Goal: Information Seeking & Learning: Understand process/instructions

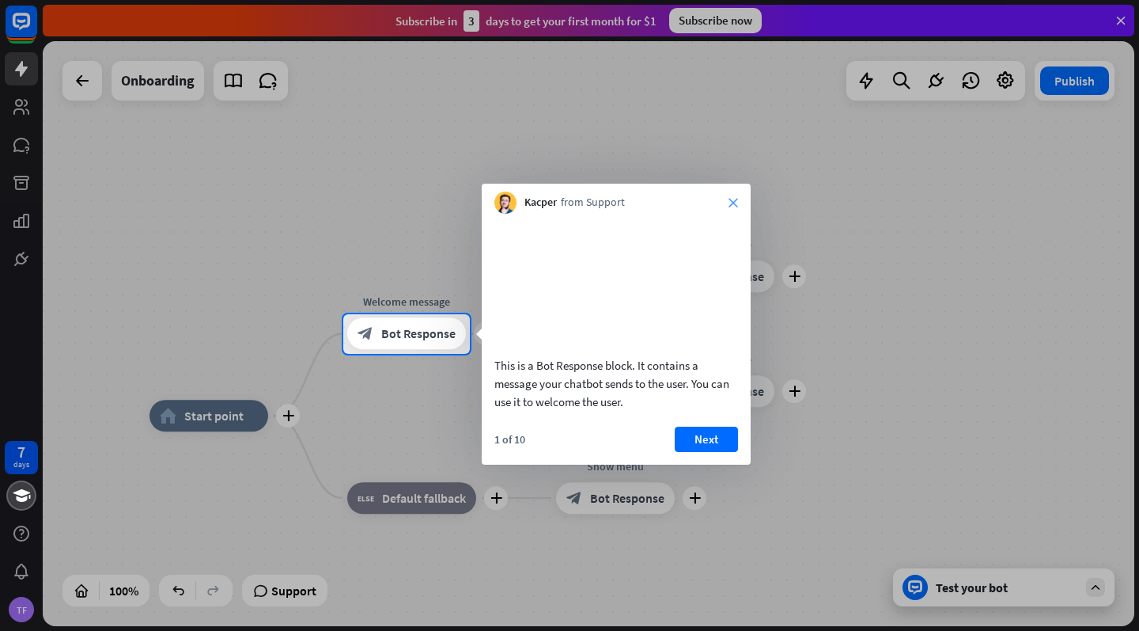
click at [735, 203] on icon "close" at bounding box center [733, 202] width 9 height 9
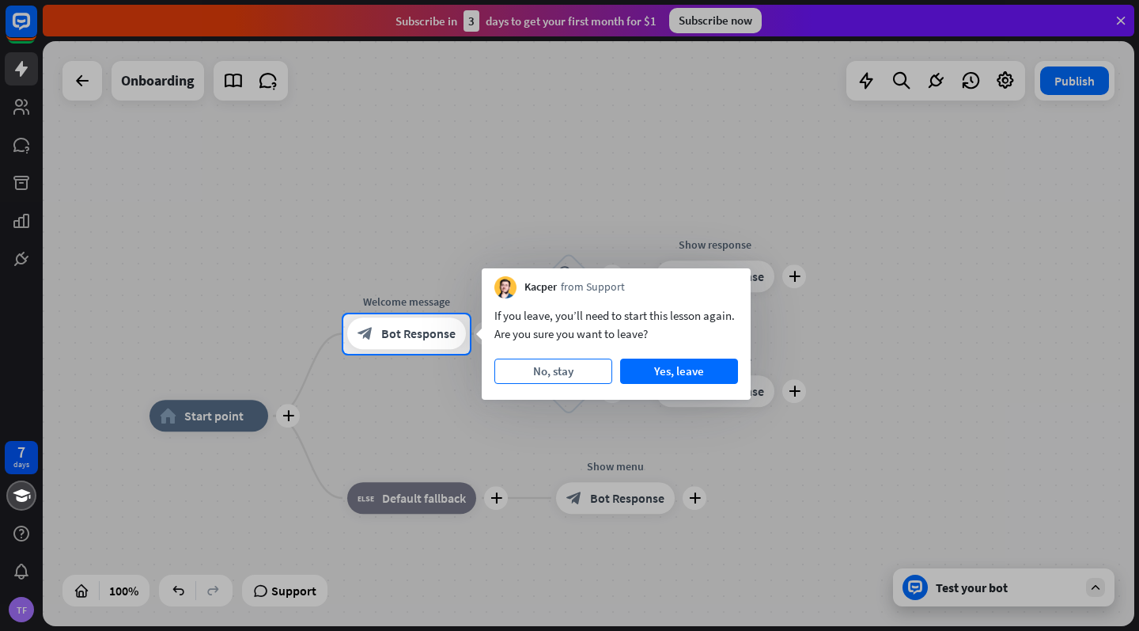
click at [586, 360] on button "No, stay" at bounding box center [554, 370] width 118 height 25
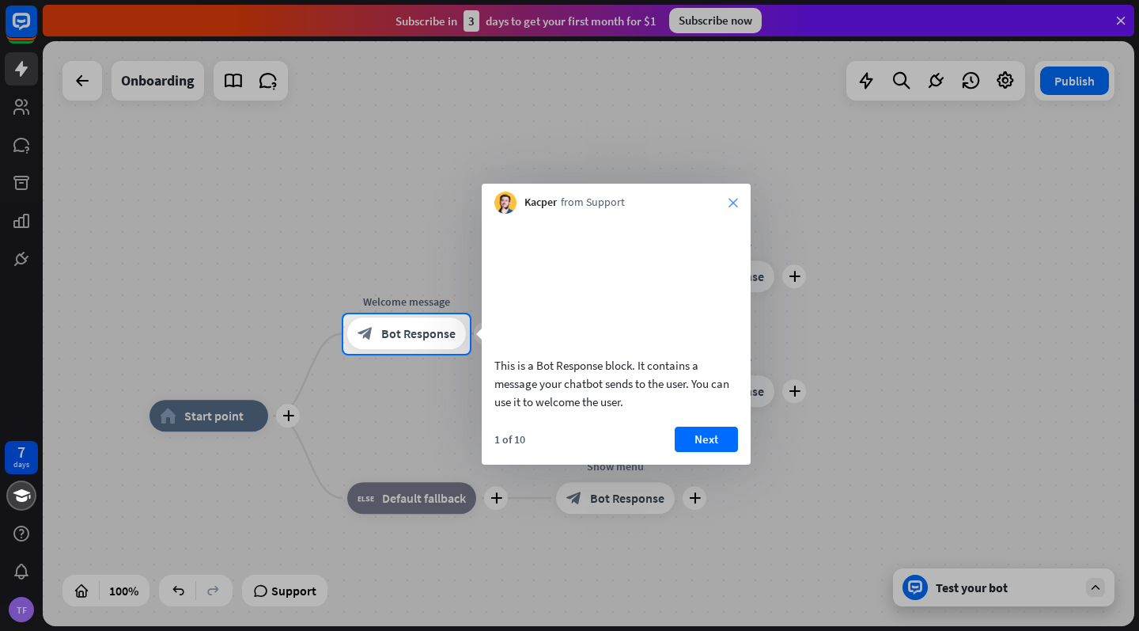
click at [729, 204] on icon "close" at bounding box center [733, 202] width 9 height 9
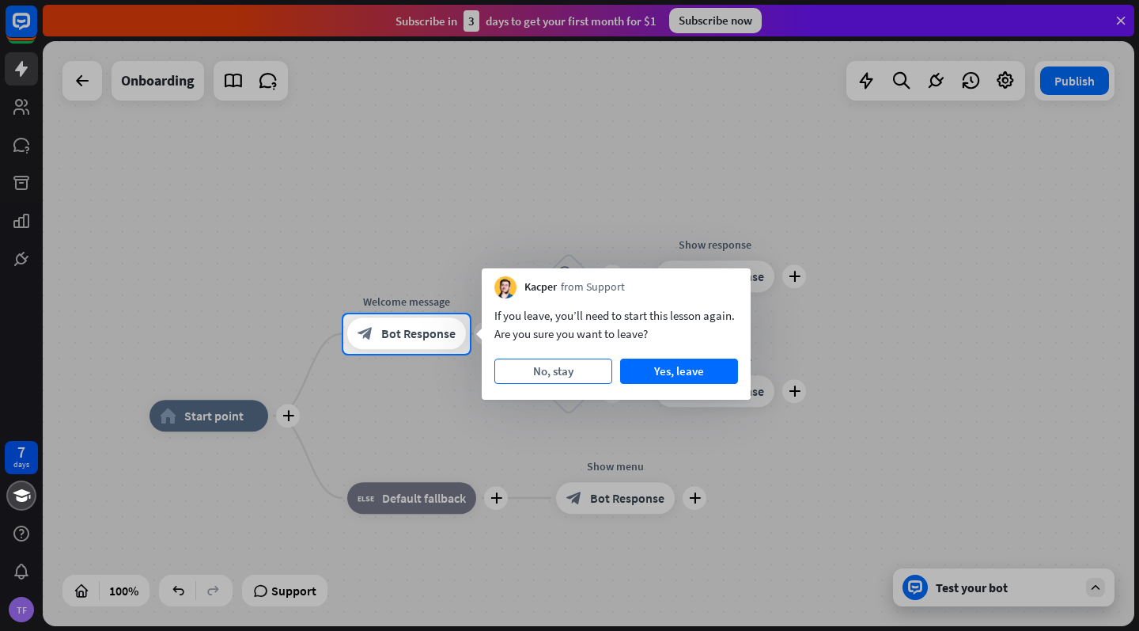
click at [552, 360] on button "No, stay" at bounding box center [554, 370] width 118 height 25
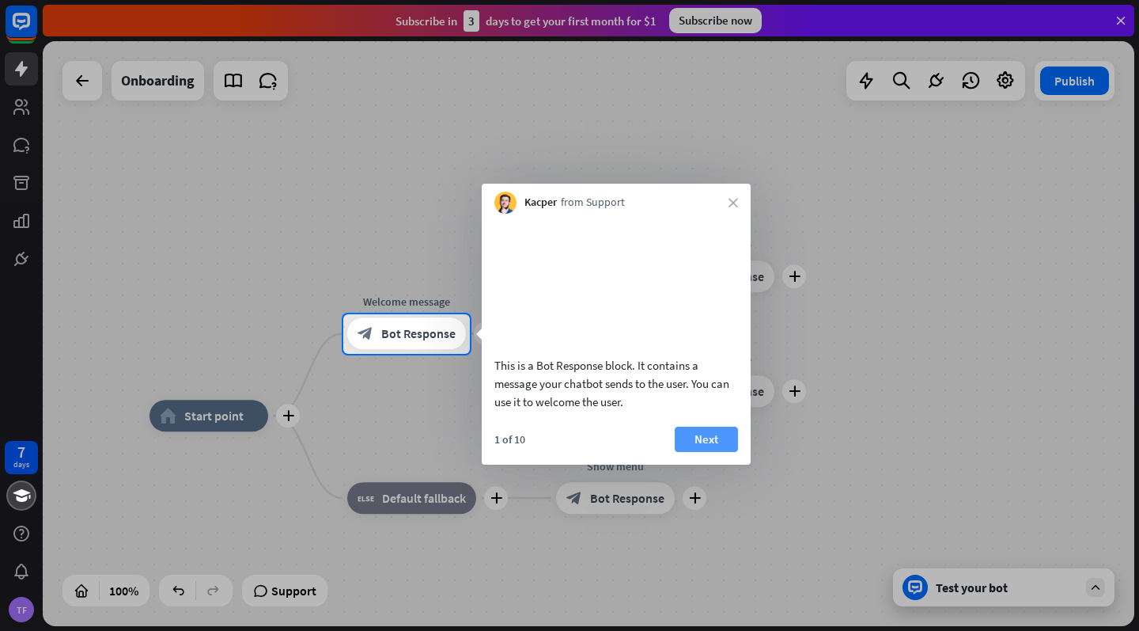
click at [695, 452] on button "Next" at bounding box center [706, 439] width 63 height 25
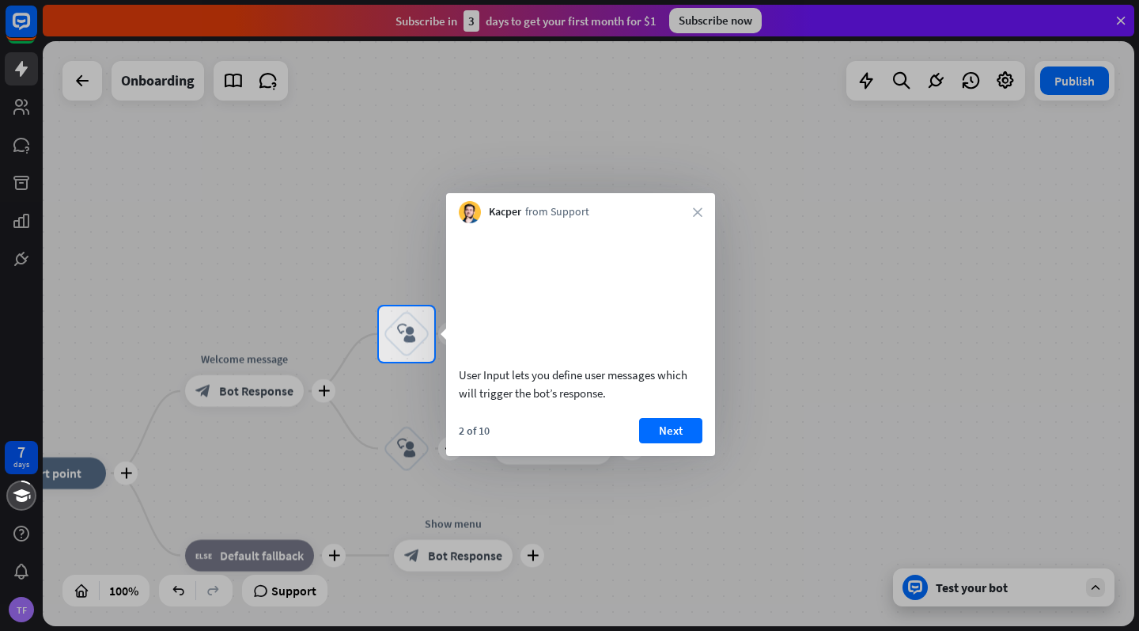
click at [676, 432] on div "User Input lets you define user messages which will trigger the bot’s response.…" at bounding box center [580, 339] width 269 height 233
click at [678, 443] on button "Next" at bounding box center [670, 430] width 63 height 25
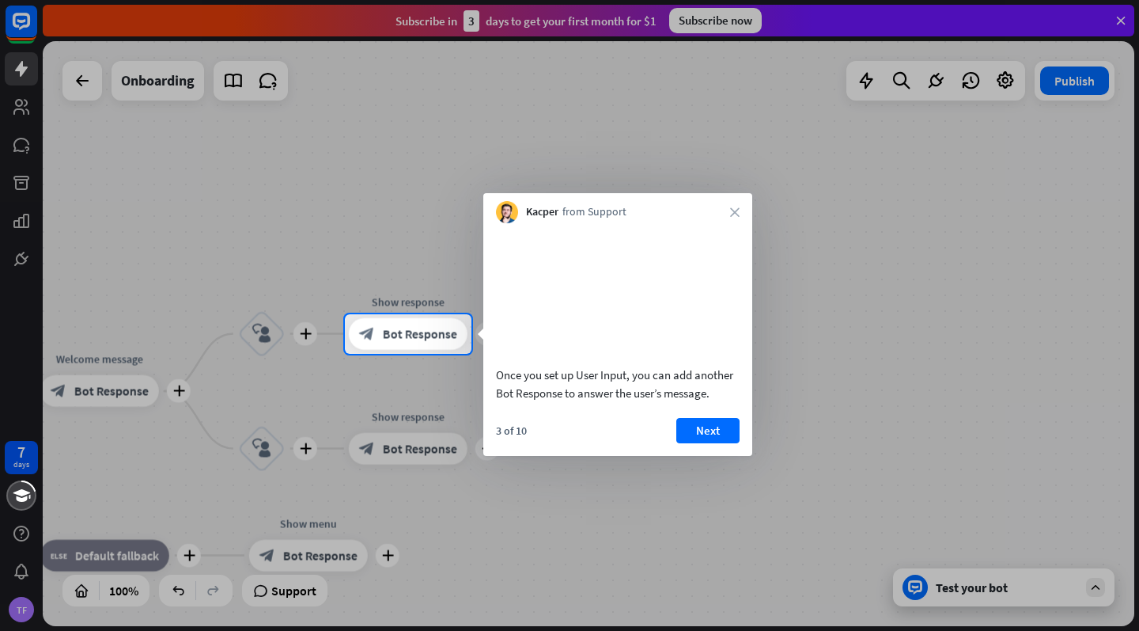
click at [543, 340] on video at bounding box center [618, 292] width 244 height 122
click at [431, 348] on div "block_bot_response Bot Response" at bounding box center [406, 334] width 119 height 32
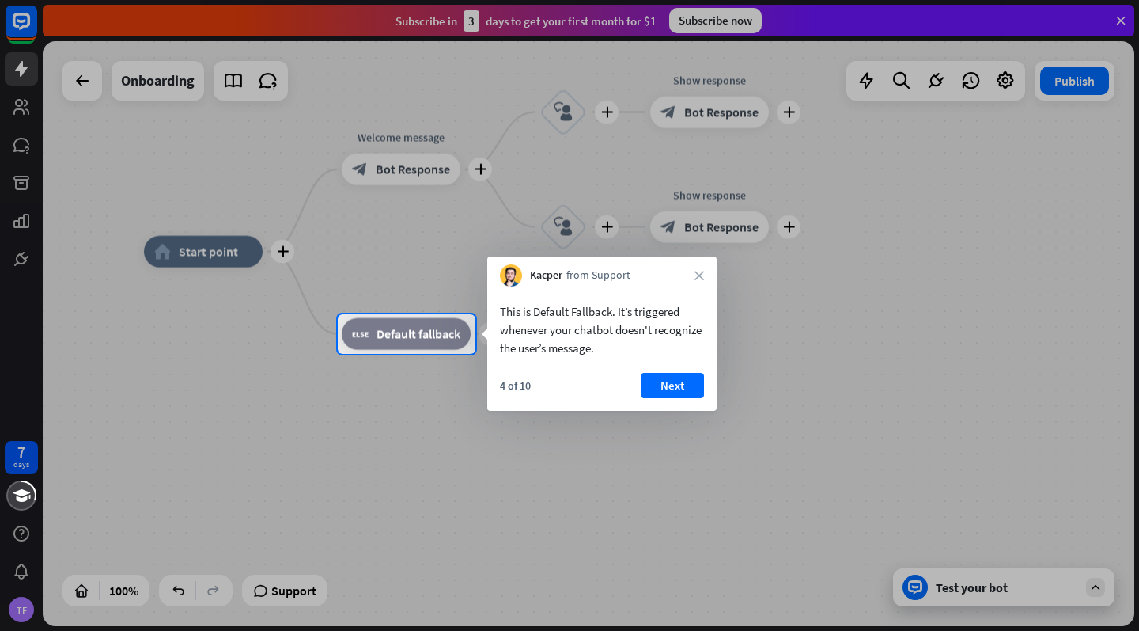
click at [697, 269] on div "Kacper from Support close" at bounding box center [601, 271] width 229 height 30
click at [698, 274] on icon "close" at bounding box center [699, 275] width 9 height 9
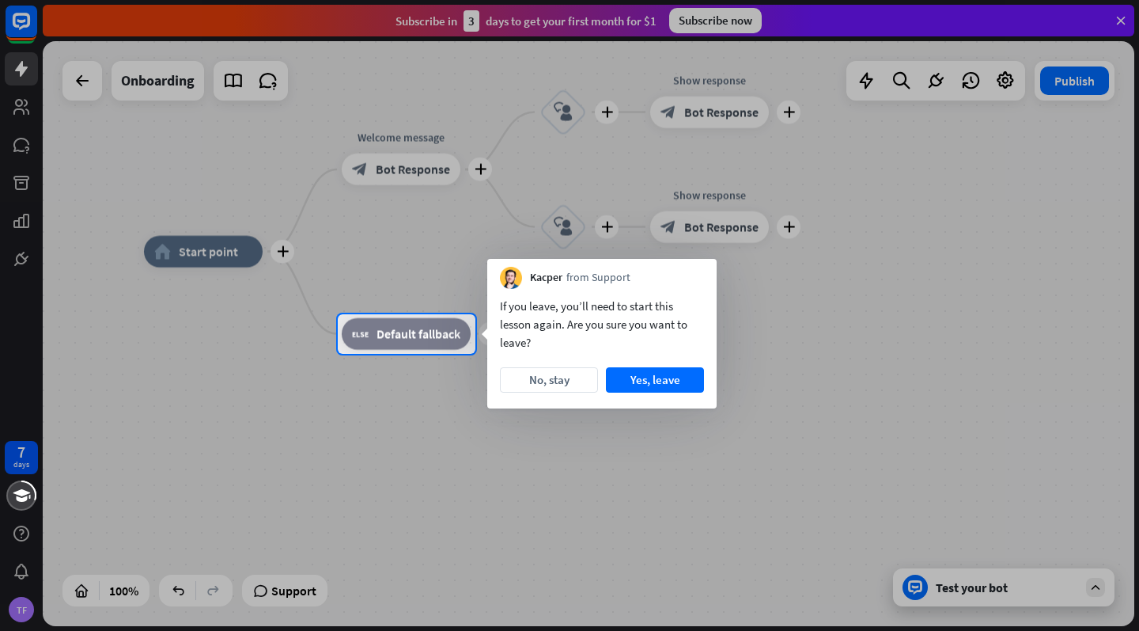
click at [564, 377] on button "No, stay" at bounding box center [549, 379] width 98 height 25
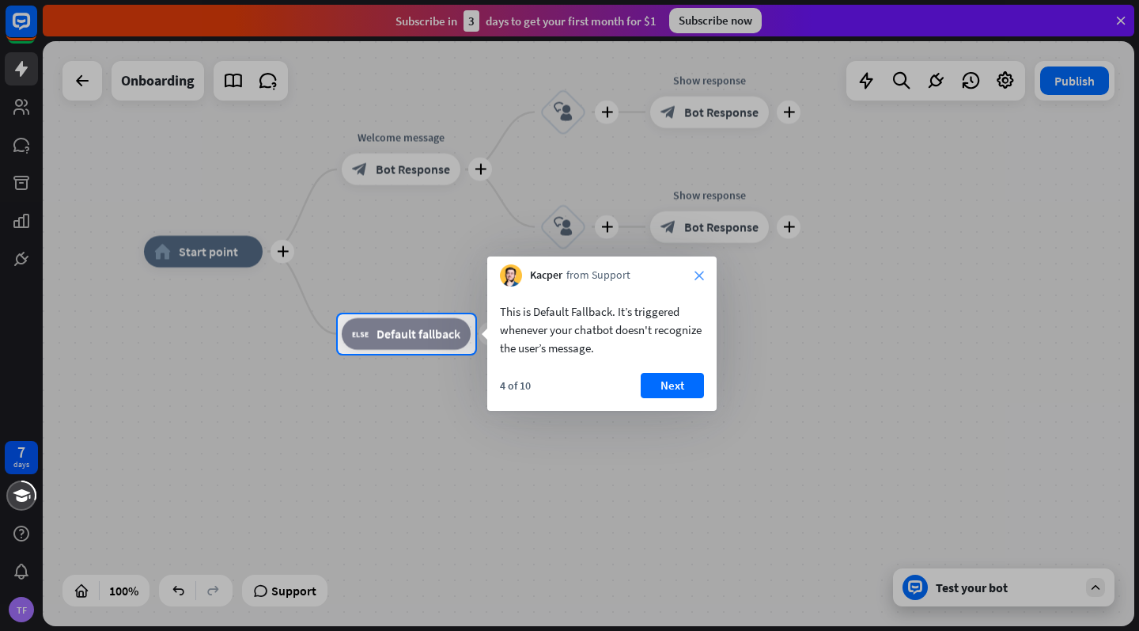
click at [698, 271] on icon "close" at bounding box center [699, 275] width 9 height 9
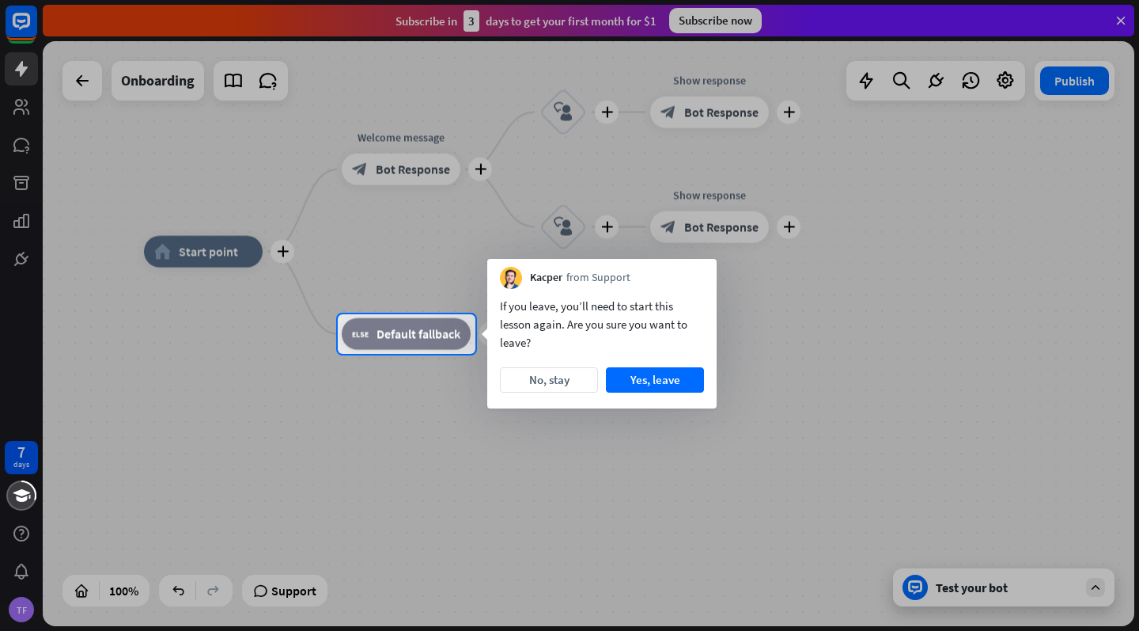
click at [698, 275] on div "Kacper from Support" at bounding box center [601, 274] width 229 height 30
click at [555, 394] on div "If you leave, you’ll need to start this lesson again. Are you sure you want to …" at bounding box center [601, 348] width 229 height 119
click at [555, 383] on button "No, stay" at bounding box center [549, 379] width 98 height 25
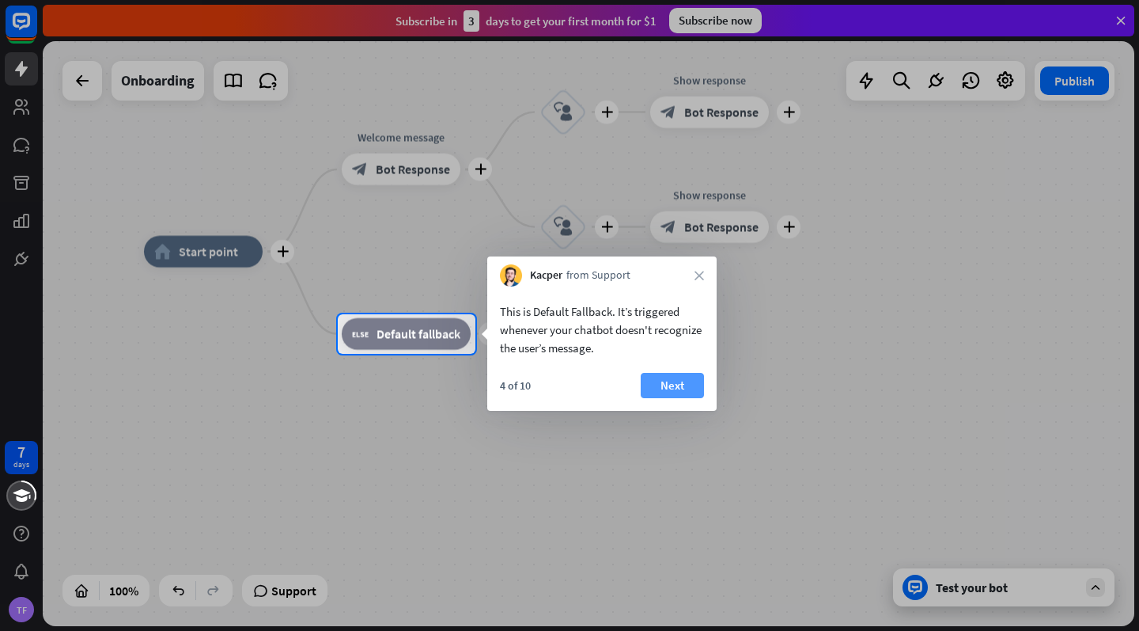
click at [670, 382] on button "Next" at bounding box center [672, 385] width 63 height 25
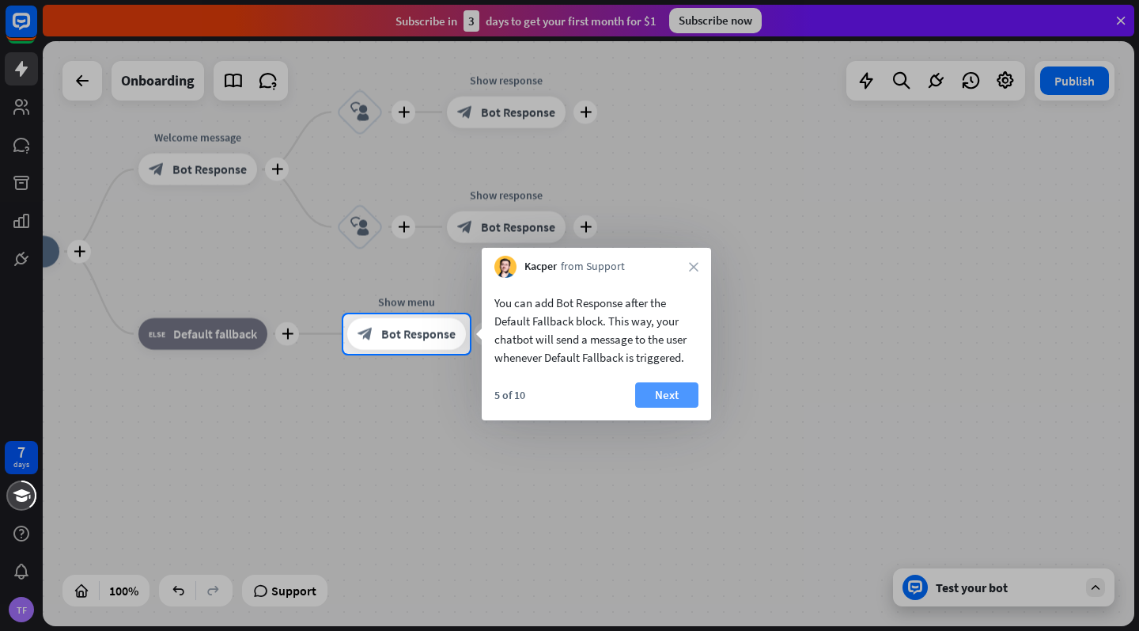
click at [662, 394] on button "Next" at bounding box center [666, 394] width 63 height 25
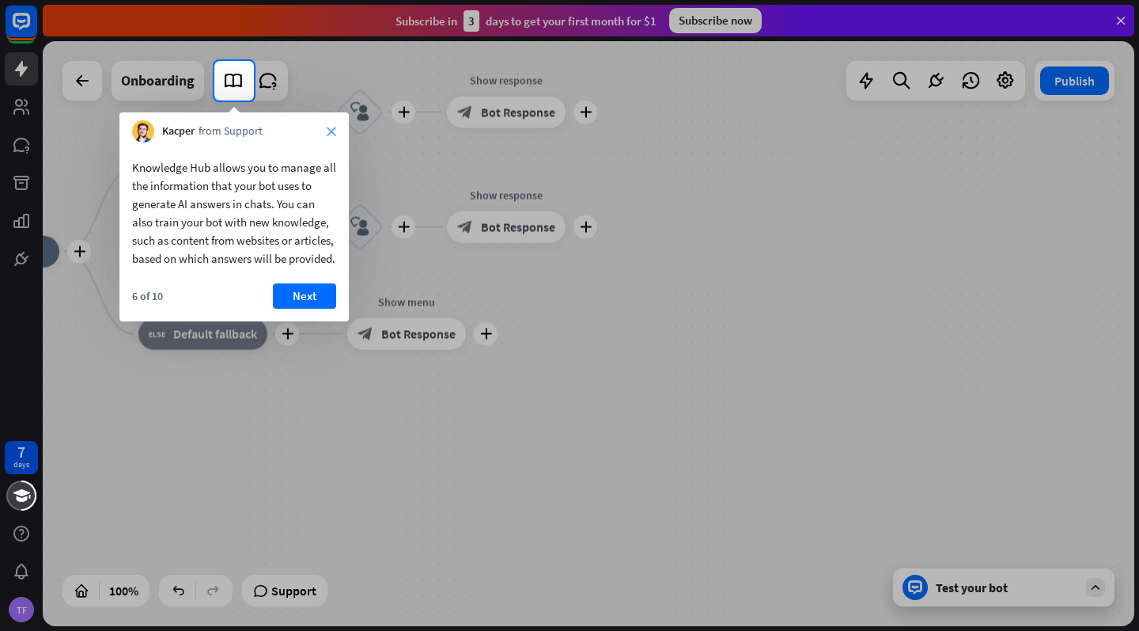
click at [328, 131] on icon "close" at bounding box center [331, 131] width 9 height 9
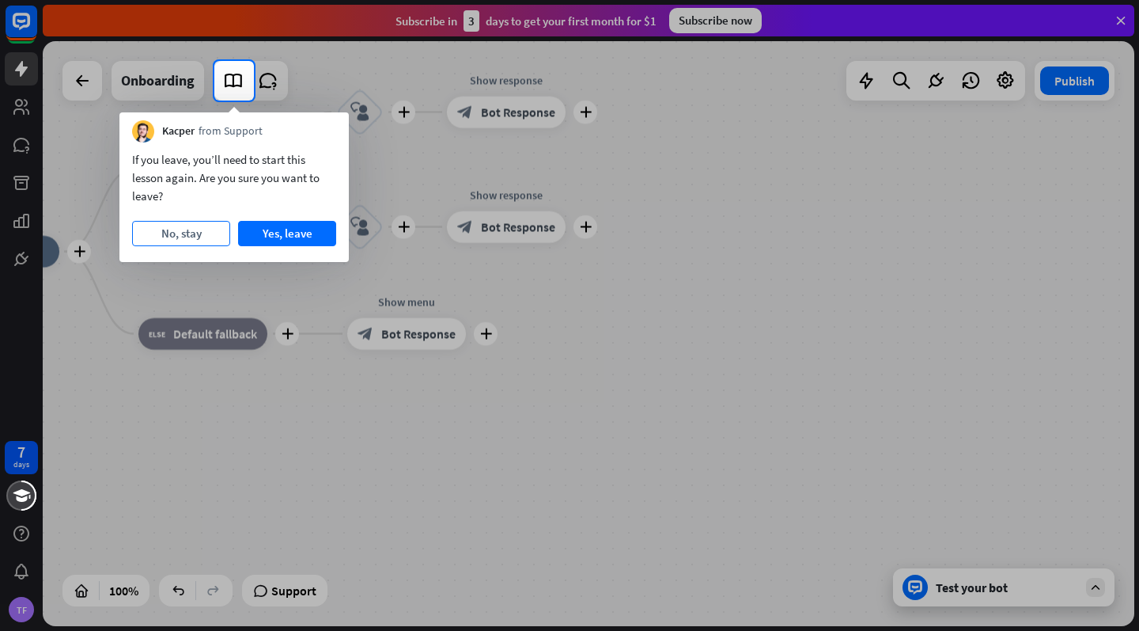
click at [198, 228] on button "No, stay" at bounding box center [181, 233] width 98 height 25
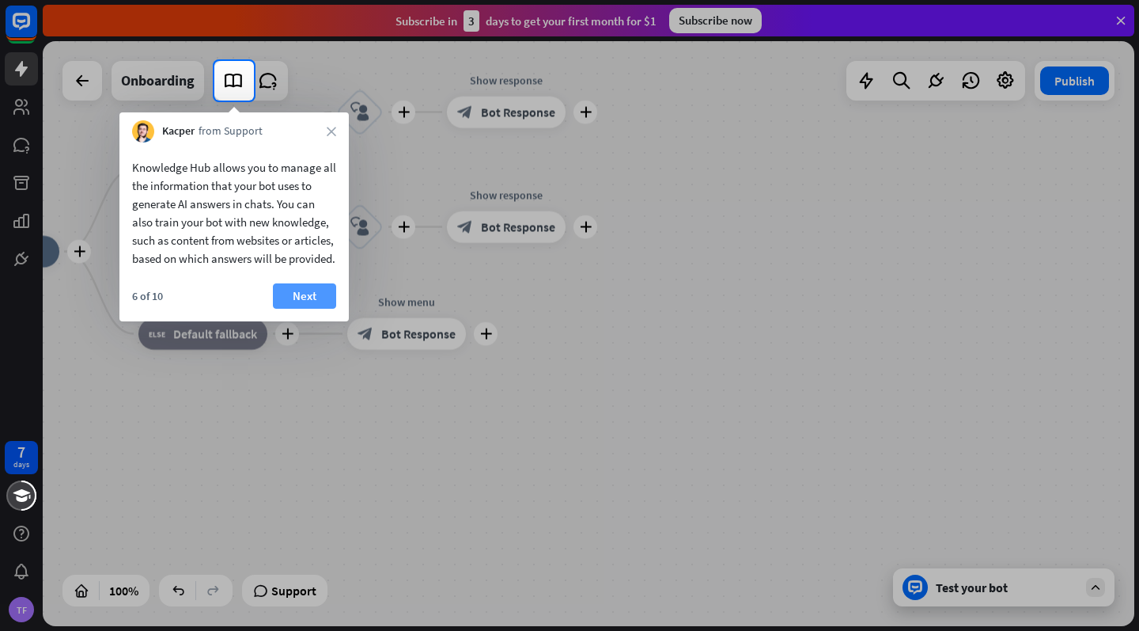
click at [319, 309] on button "Next" at bounding box center [304, 295] width 63 height 25
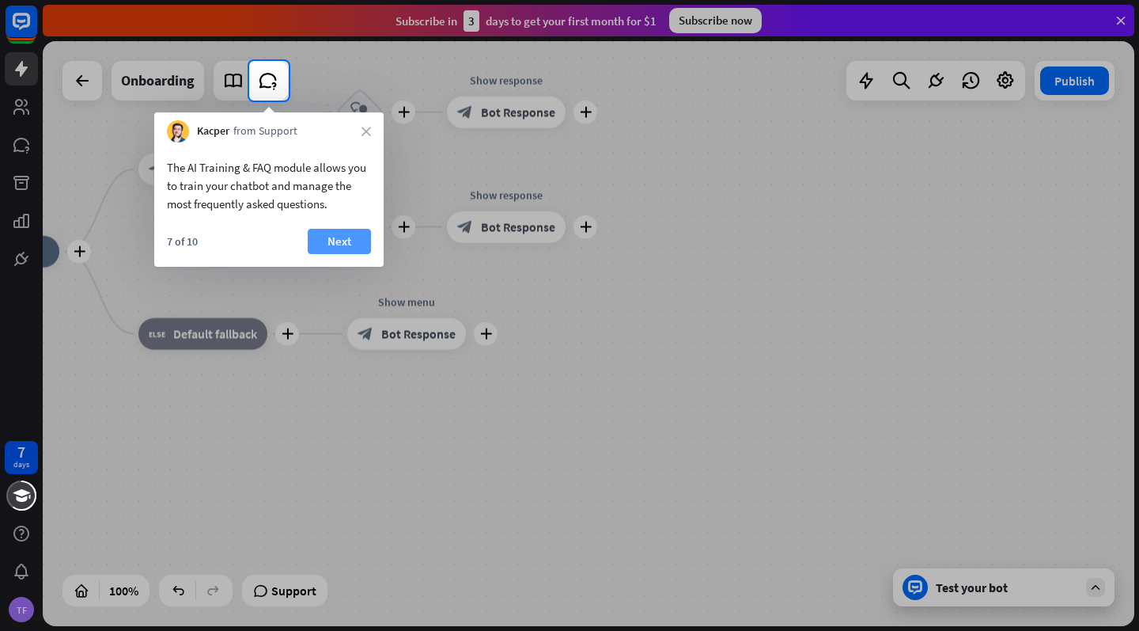
click at [346, 229] on button "Next" at bounding box center [339, 241] width 63 height 25
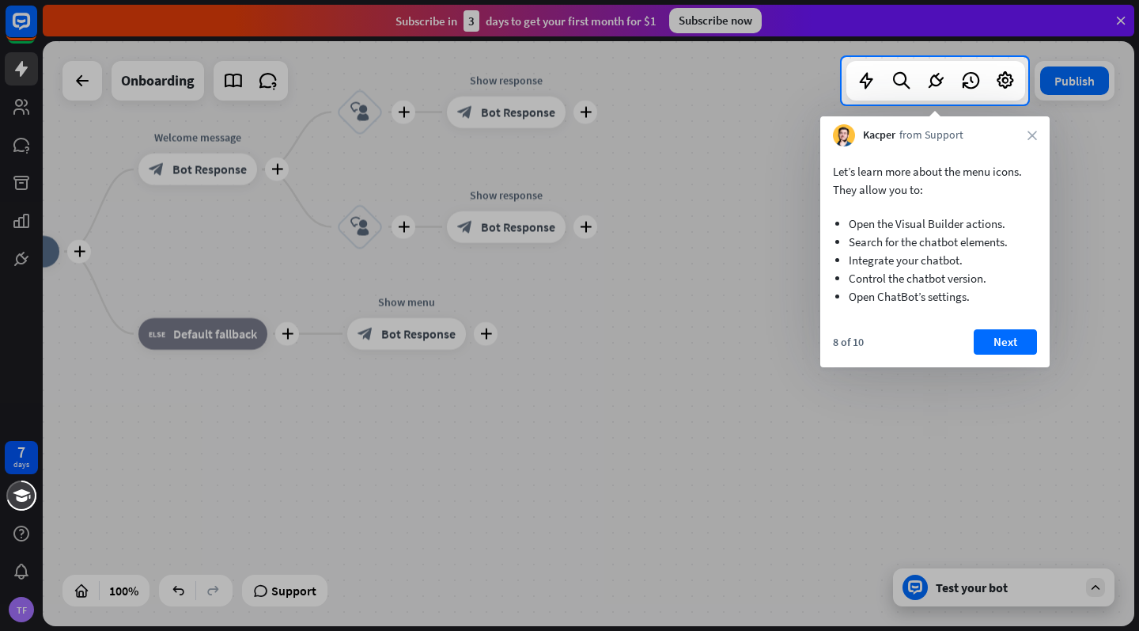
click at [346, 261] on div at bounding box center [569, 367] width 1139 height 526
click at [1028, 135] on icon "close" at bounding box center [1032, 135] width 9 height 9
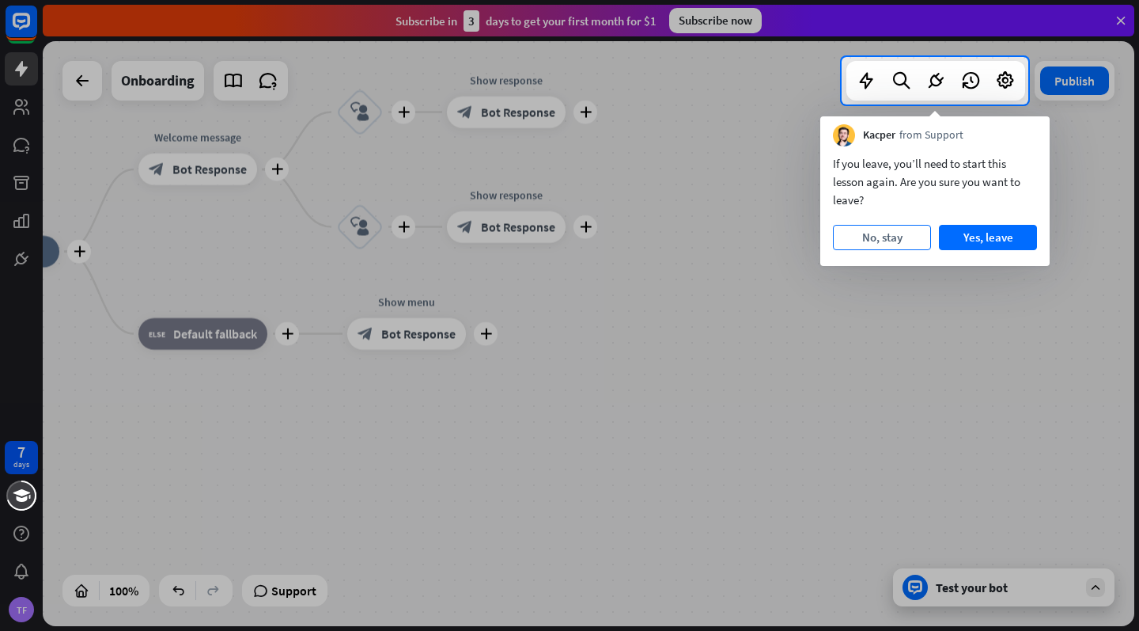
click at [909, 232] on button "No, stay" at bounding box center [882, 237] width 98 height 25
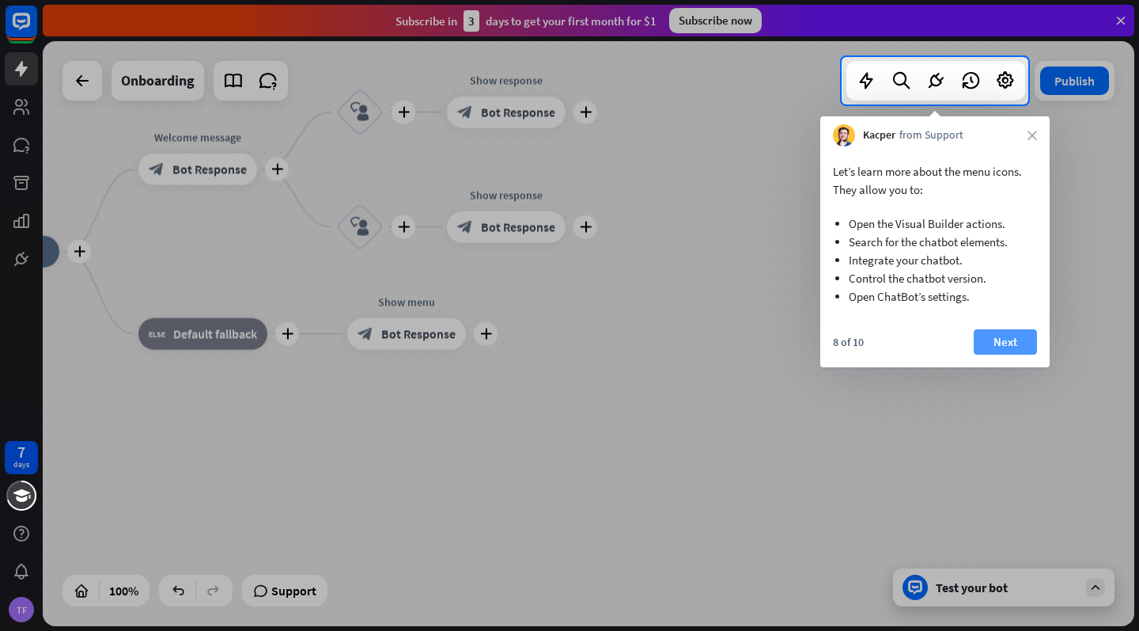
click at [999, 331] on button "Next" at bounding box center [1005, 341] width 63 height 25
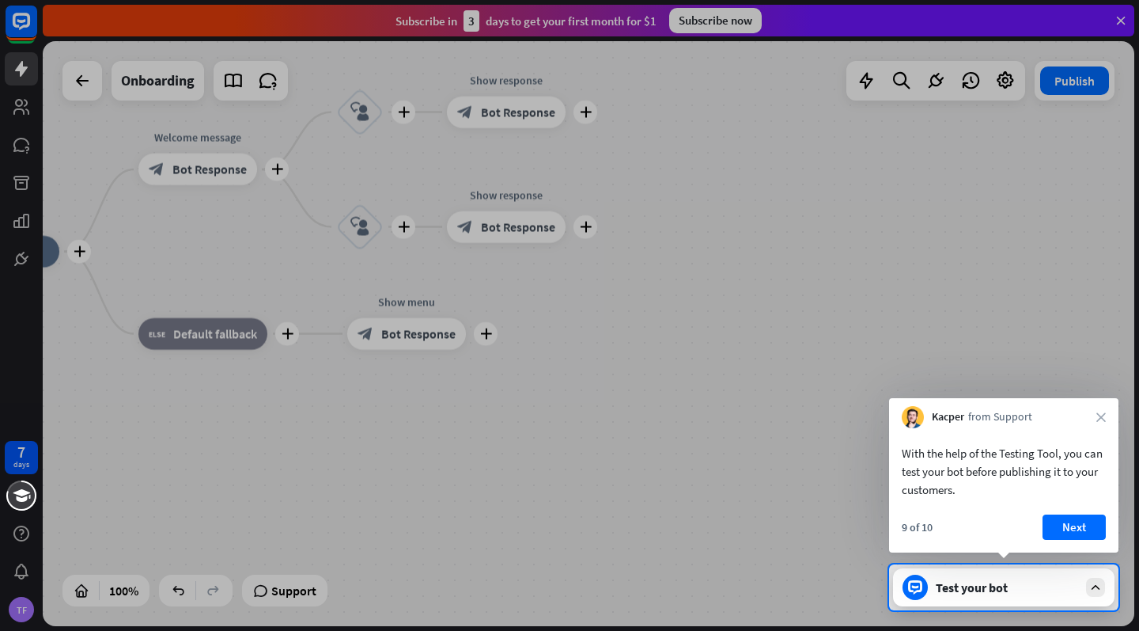
click at [990, 312] on div at bounding box center [569, 282] width 1139 height 564
click at [1102, 418] on icon "close" at bounding box center [1101, 416] width 9 height 9
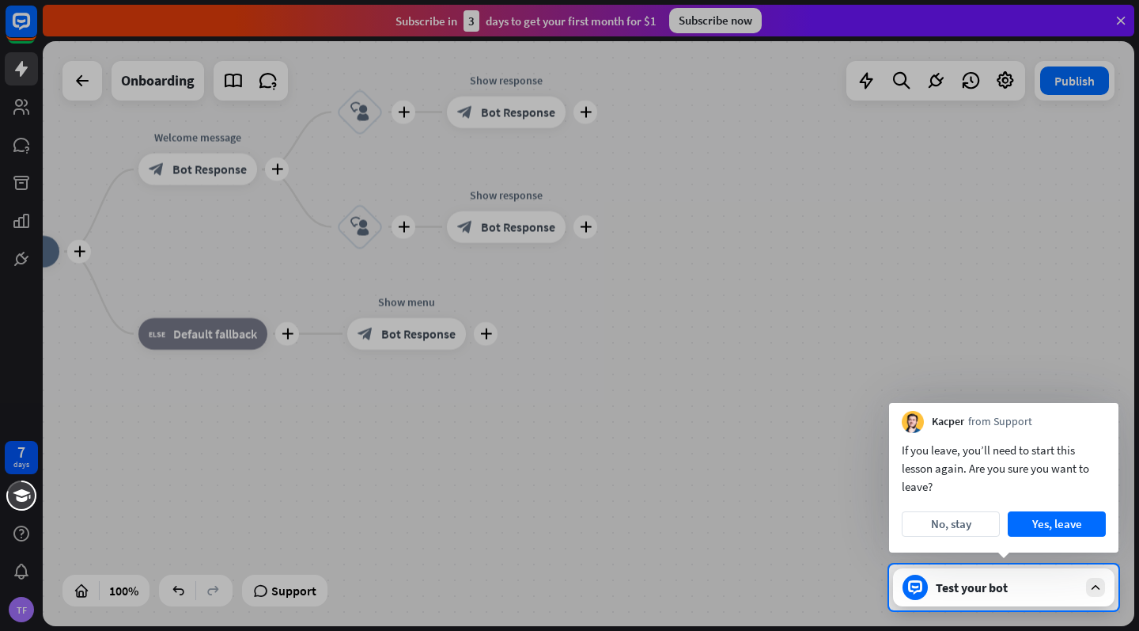
click at [1102, 418] on div "Kacper from Support" at bounding box center [1003, 418] width 229 height 30
click at [1067, 522] on button "Yes, leave" at bounding box center [1057, 523] width 98 height 25
